Goal: Navigation & Orientation: Find specific page/section

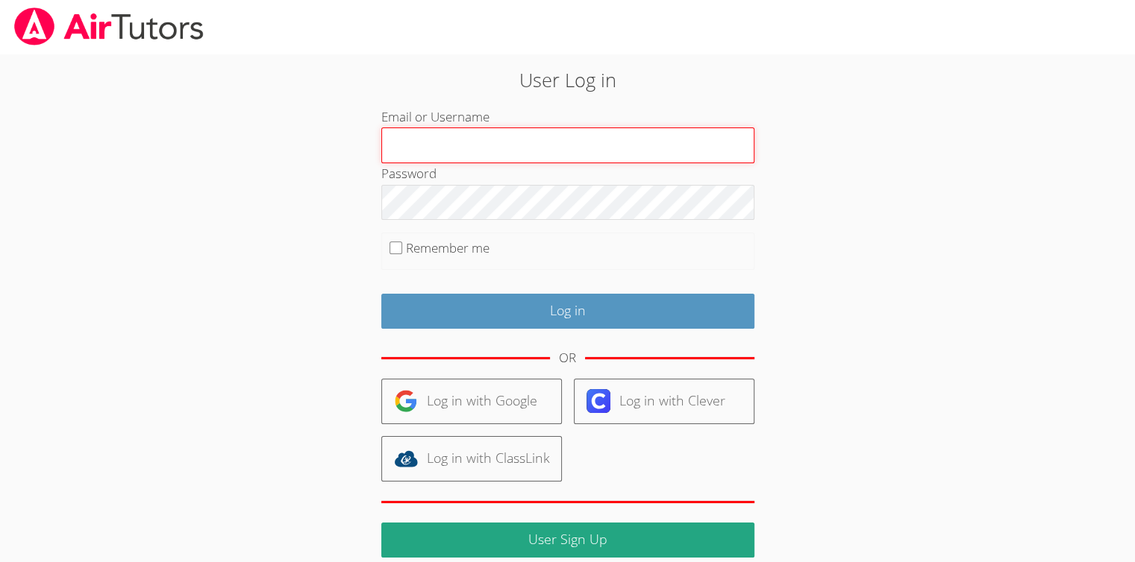
type input "[EMAIL_ADDRESS][DOMAIN_NAME]"
click at [381, 294] on input "Log in" at bounding box center [567, 311] width 373 height 35
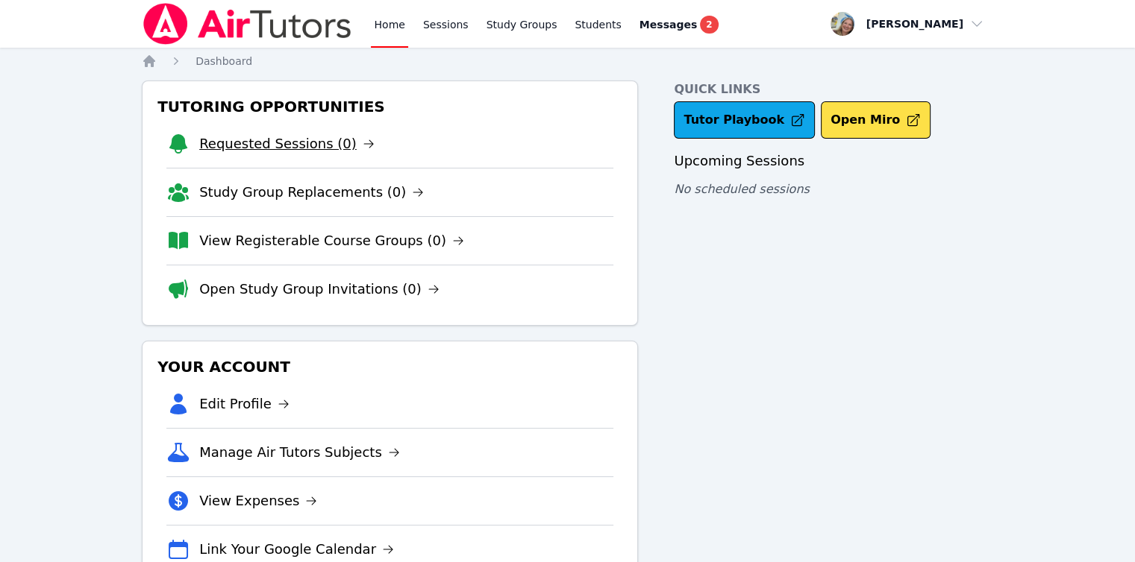
click at [301, 151] on link "Requested Sessions (0)" at bounding box center [286, 144] width 175 height 21
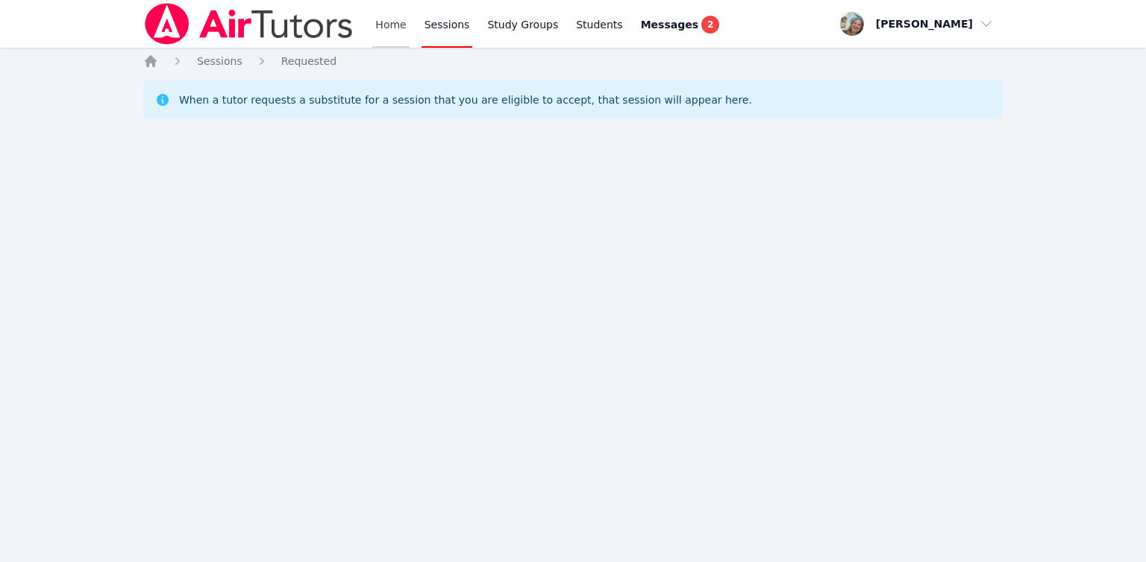
click at [397, 16] on link "Home" at bounding box center [390, 24] width 37 height 48
